Goal: Download file/media

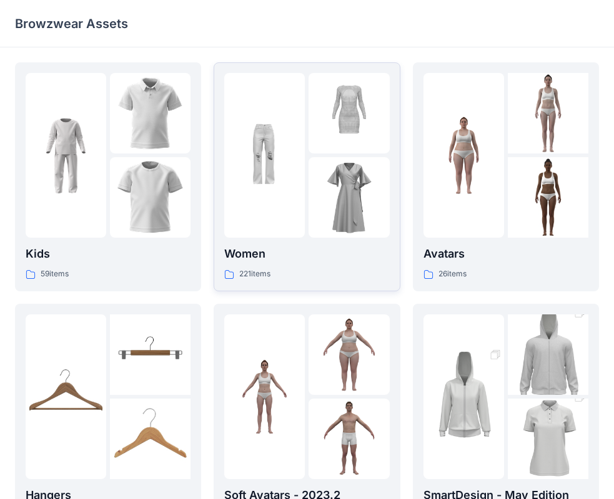
click at [290, 180] on div at bounding box center [264, 155] width 81 height 165
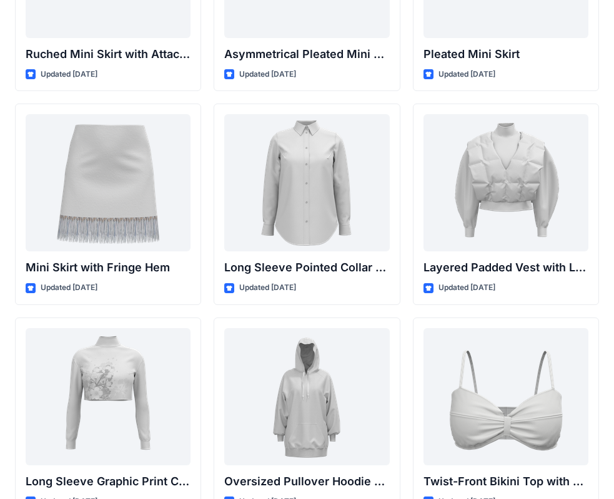
scroll to position [3656, 0]
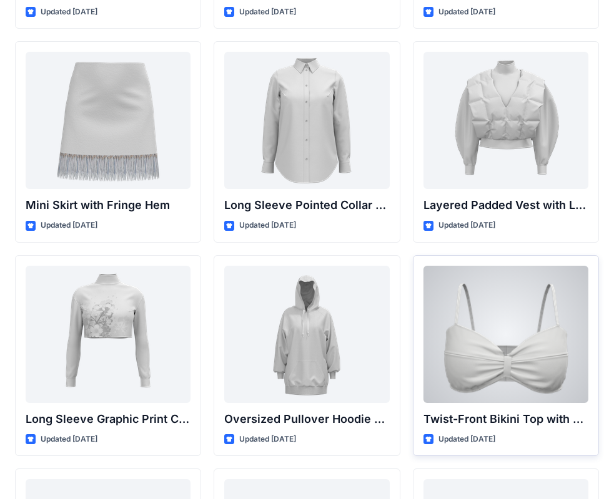
click at [476, 333] on div at bounding box center [505, 334] width 165 height 137
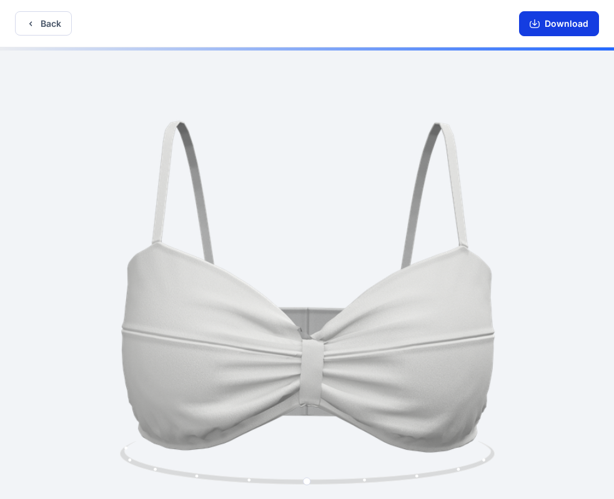
click at [566, 26] on button "Download" at bounding box center [559, 23] width 80 height 25
